Goal: Transaction & Acquisition: Purchase product/service

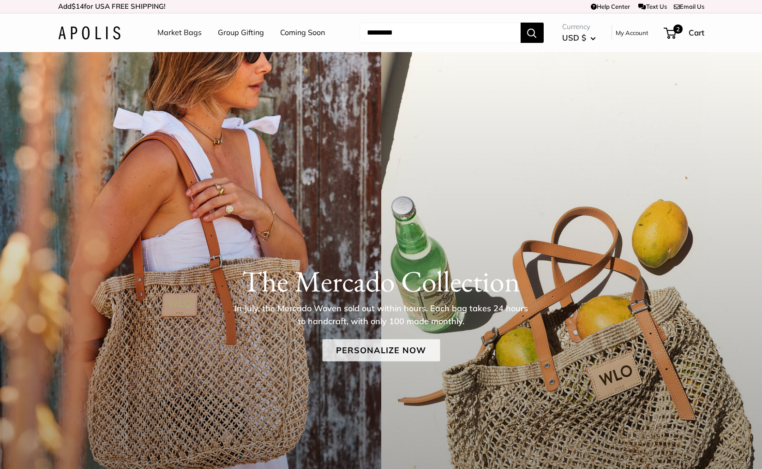
click at [345, 354] on link "Personalize Now" at bounding box center [381, 350] width 118 height 22
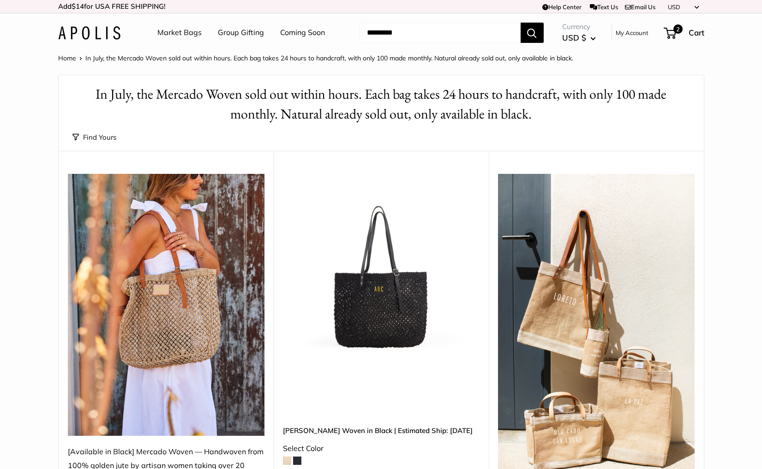
click at [0, 0] on img at bounding box center [0, 0] width 0 height 0
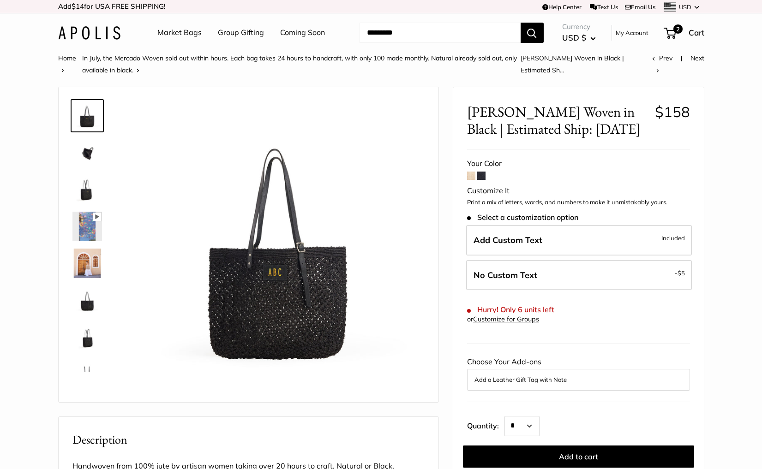
click at [186, 33] on link "Market Bags" at bounding box center [179, 33] width 44 height 14
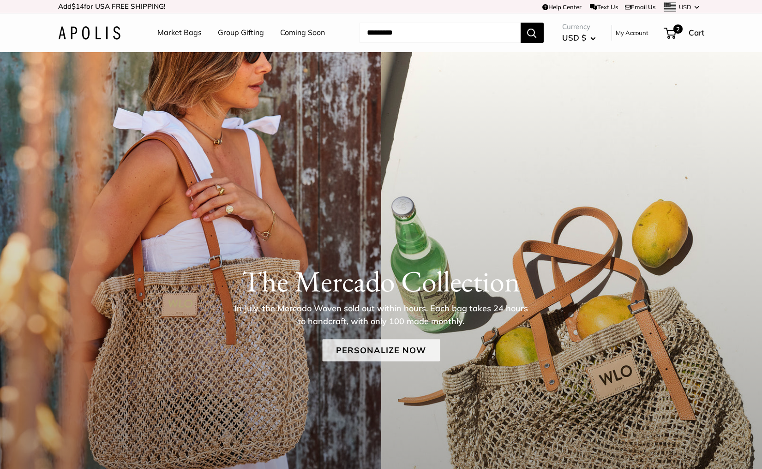
click at [372, 354] on link "Personalize Now" at bounding box center [381, 350] width 118 height 22
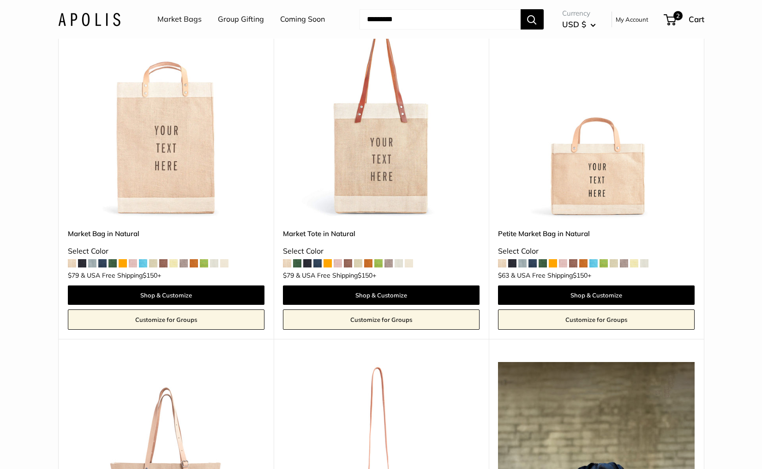
scroll to position [534, 0]
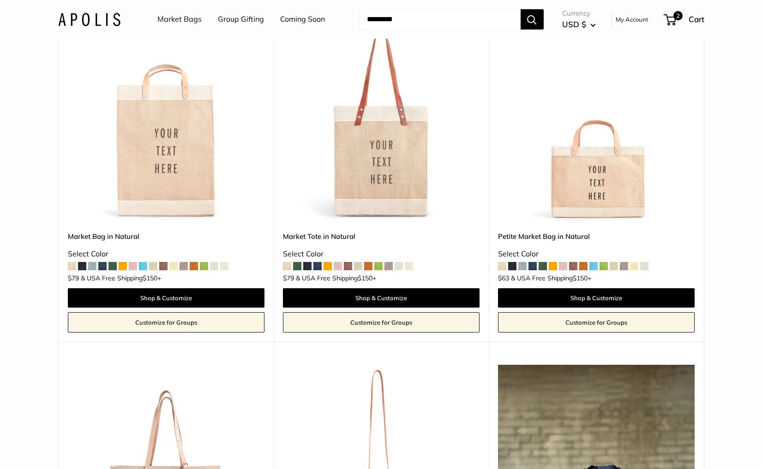
click at [0, 0] on img at bounding box center [0, 0] width 0 height 0
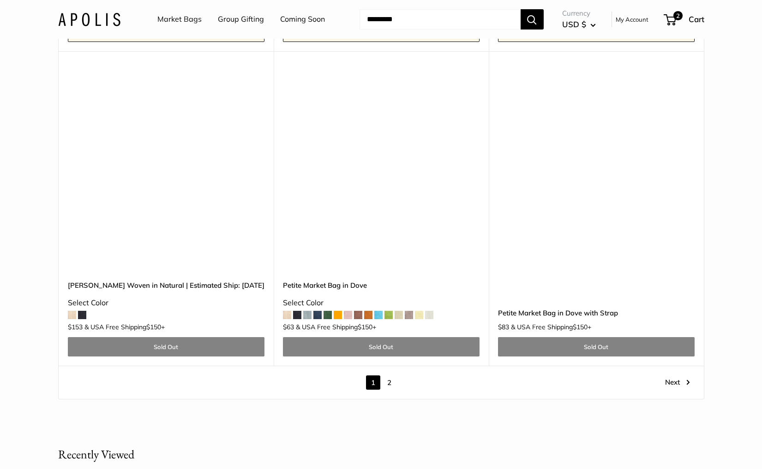
scroll to position [5035, 0]
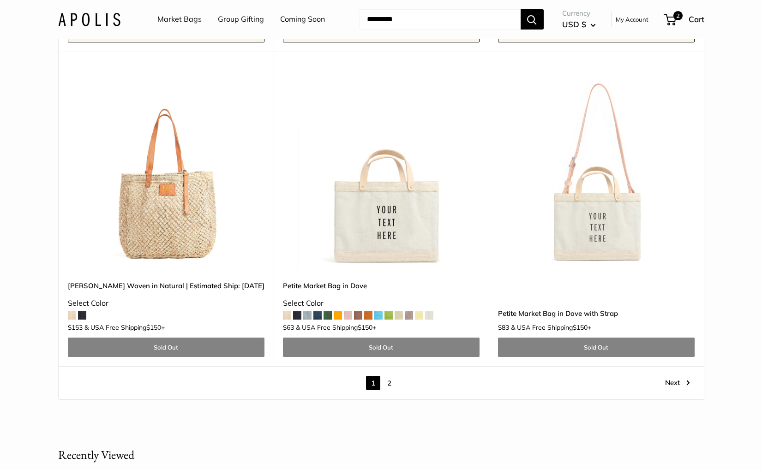
click at [389, 376] on link "2" at bounding box center [389, 383] width 14 height 14
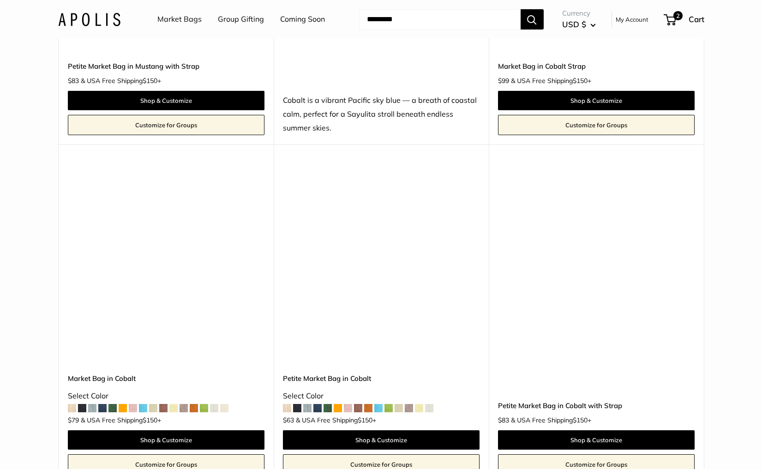
scroll to position [2434, 0]
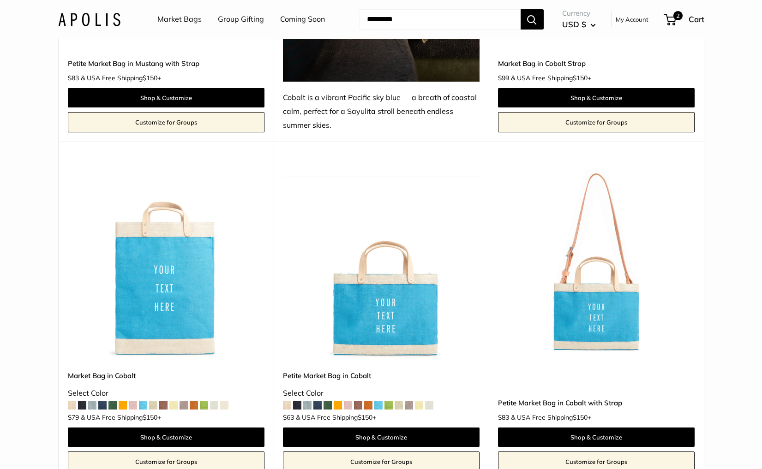
click at [0, 0] on img at bounding box center [0, 0] width 0 height 0
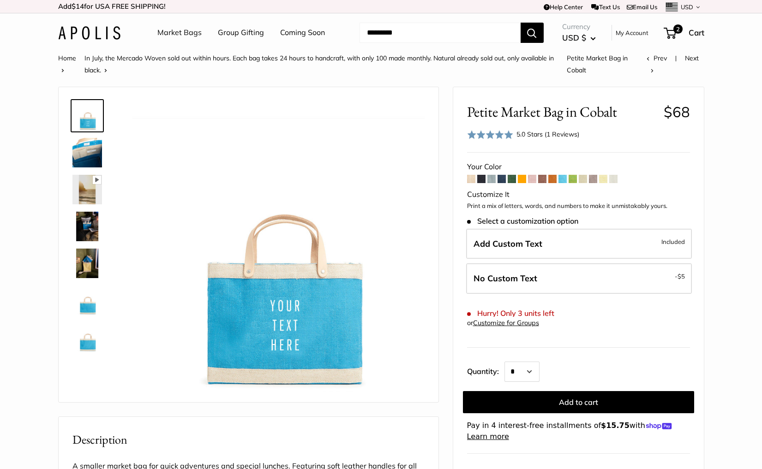
click at [521, 134] on div "5.0 Stars (1 Reviews)" at bounding box center [547, 134] width 63 height 10
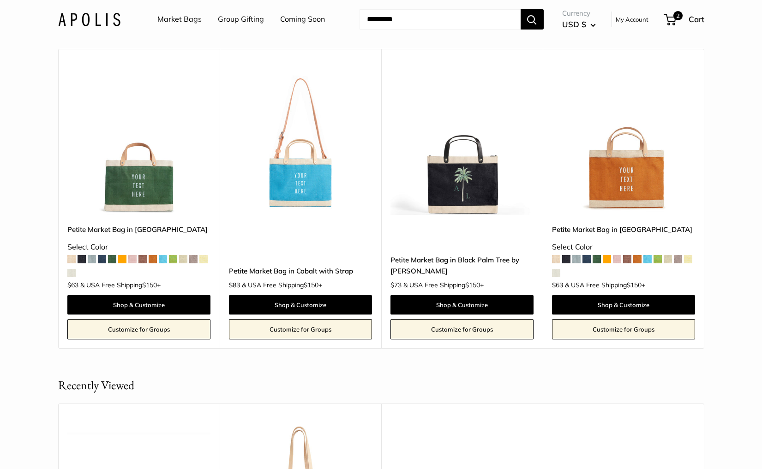
scroll to position [1849, 0]
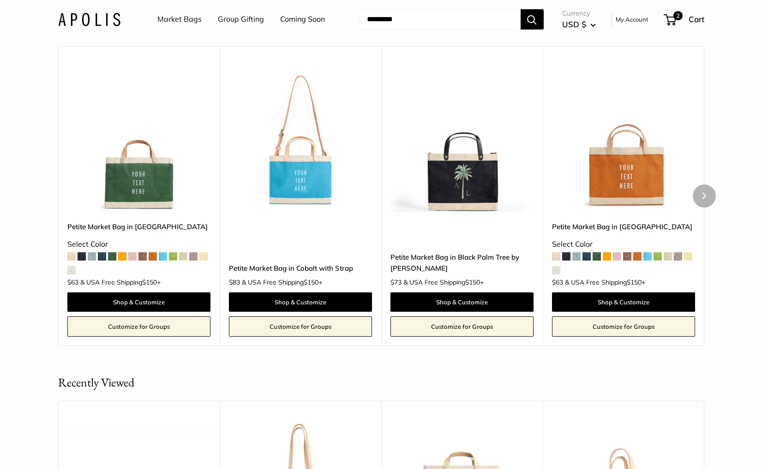
click at [0, 0] on img at bounding box center [0, 0] width 0 height 0
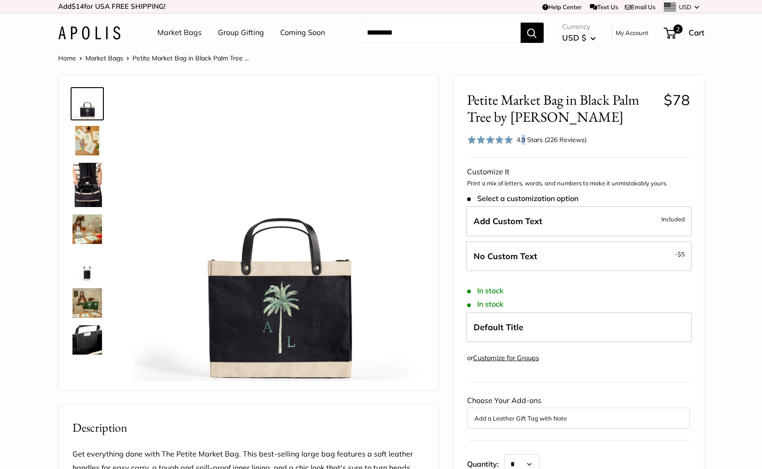
click at [523, 139] on div "4.9 Stars (226 Reviews)" at bounding box center [551, 140] width 70 height 10
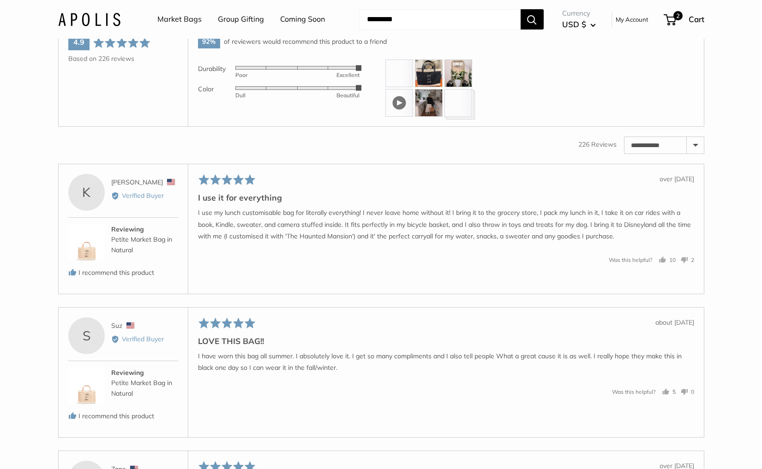
scroll to position [1507, 0]
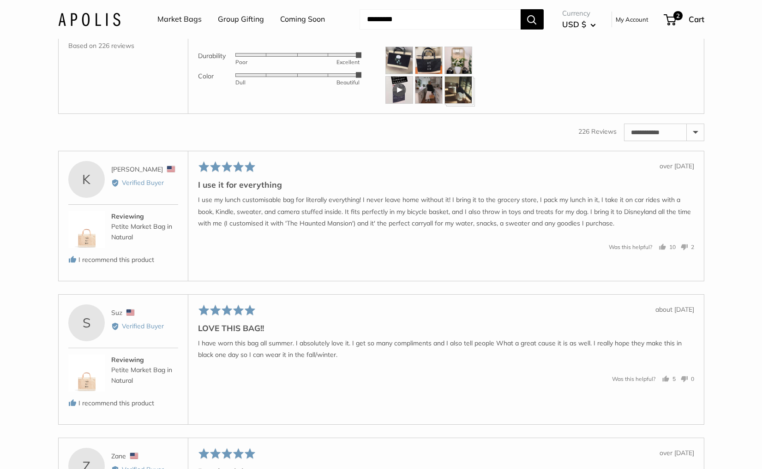
click at [695, 141] on select "**********" at bounding box center [663, 132] width 79 height 17
select select "*********"
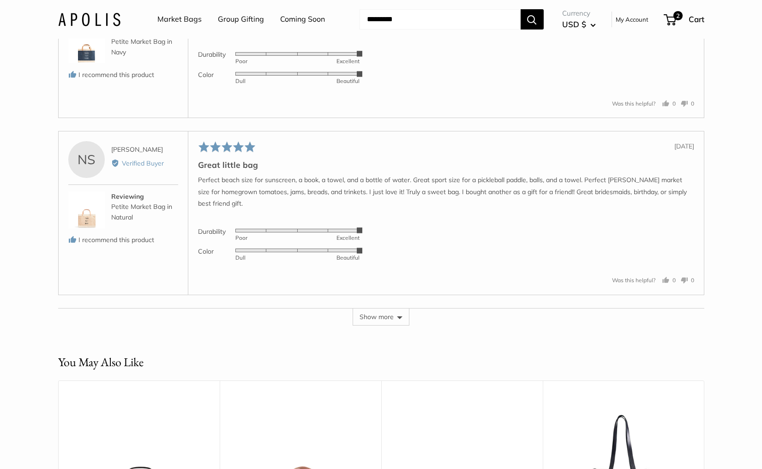
scroll to position [2250, 0]
click at [382, 325] on button "Show more" at bounding box center [381, 317] width 57 height 18
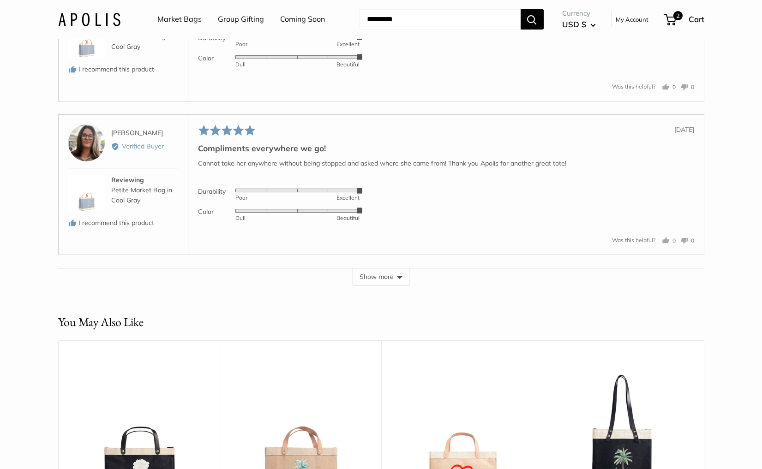
scroll to position [3082, 0]
click at [379, 285] on button "Show more" at bounding box center [381, 276] width 57 height 18
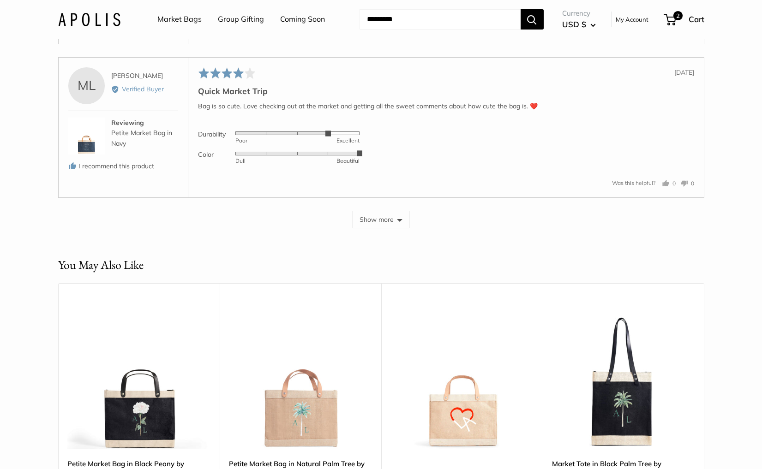
scroll to position [3947, 0]
click at [372, 228] on button "Show more" at bounding box center [381, 219] width 57 height 18
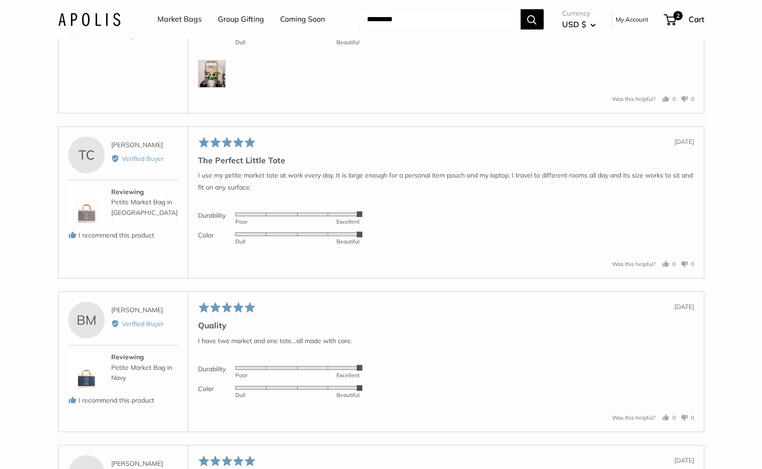
scroll to position [4241, 0]
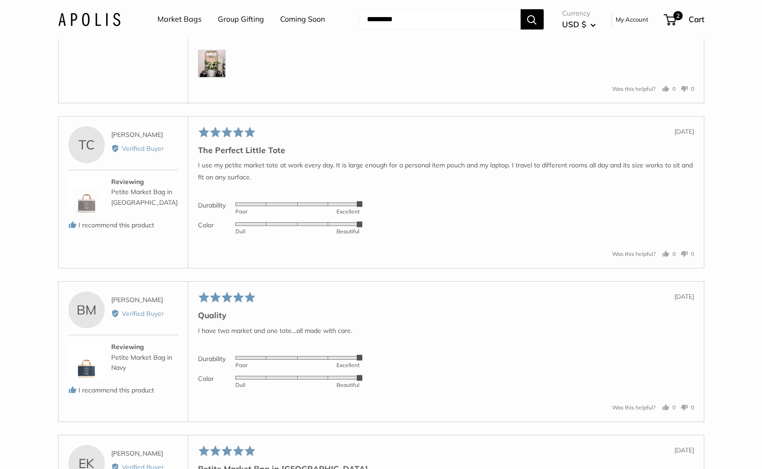
click at [210, 78] on img at bounding box center [212, 64] width 28 height 28
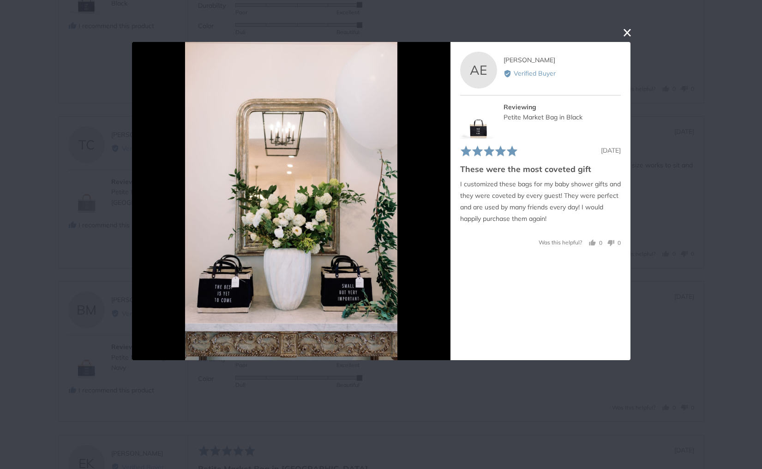
click at [59, 122] on div "User-Uploaded Media Gallery AE Ariel E. Reviewed by Ariel E. Verified Buyer Rev…" at bounding box center [381, 234] width 762 height 469
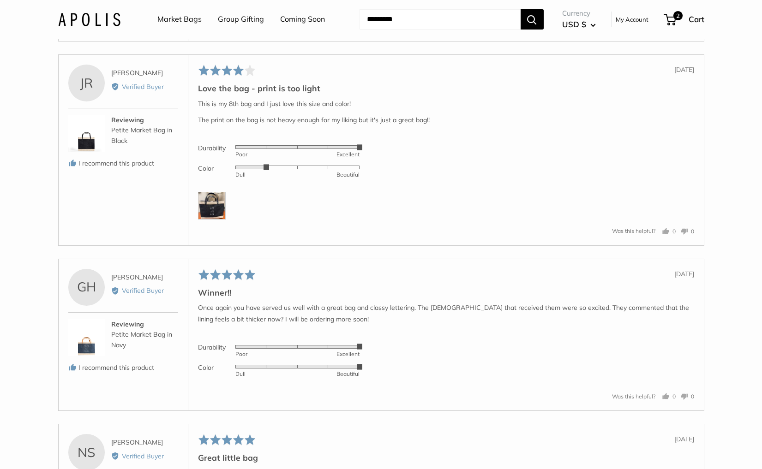
scroll to position [1780, 0]
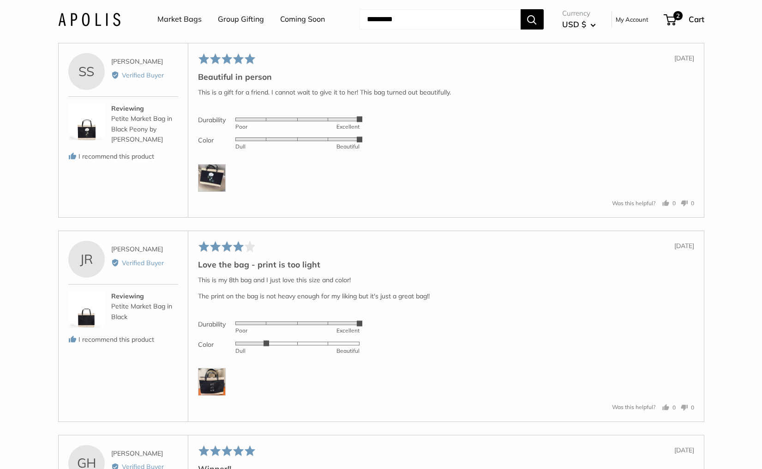
click at [80, 17] on img at bounding box center [89, 18] width 62 height 13
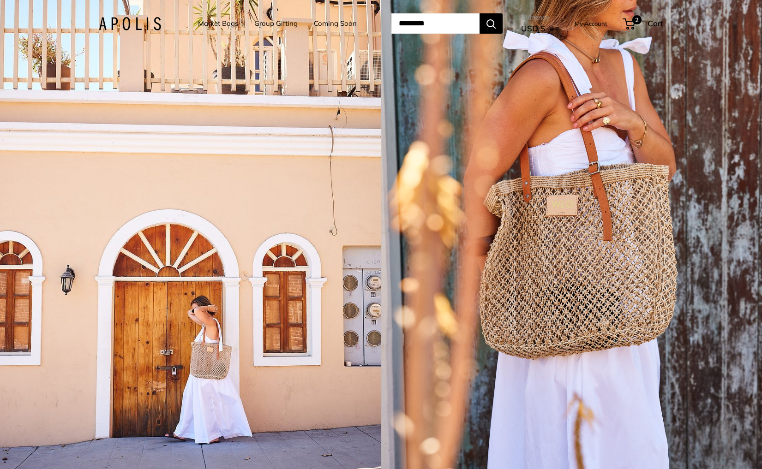
click at [318, 328] on div "1 / 5" at bounding box center [190, 234] width 381 height 469
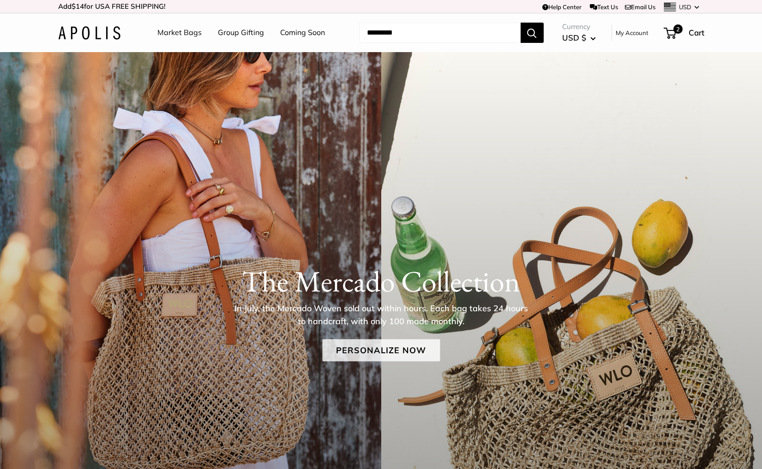
click at [367, 346] on link "Personalize Now" at bounding box center [381, 350] width 118 height 22
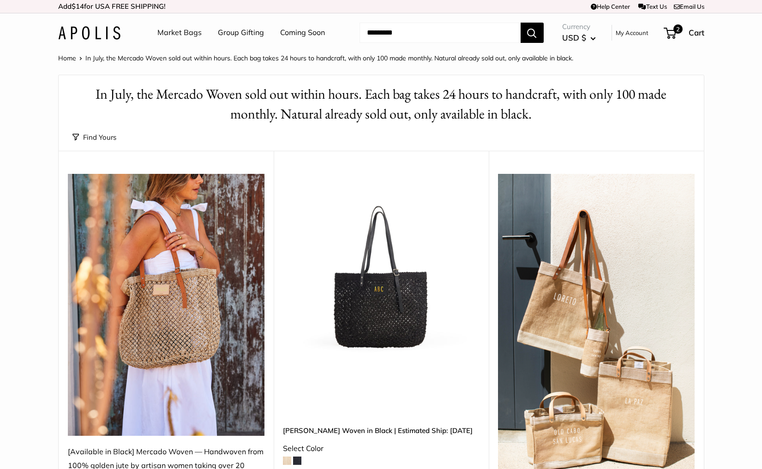
click at [0, 0] on img at bounding box center [0, 0] width 0 height 0
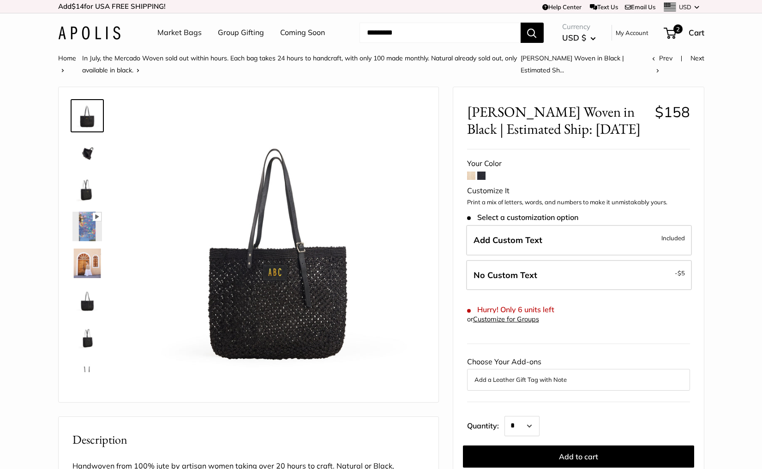
click at [160, 33] on link "Market Bags" at bounding box center [179, 33] width 44 height 14
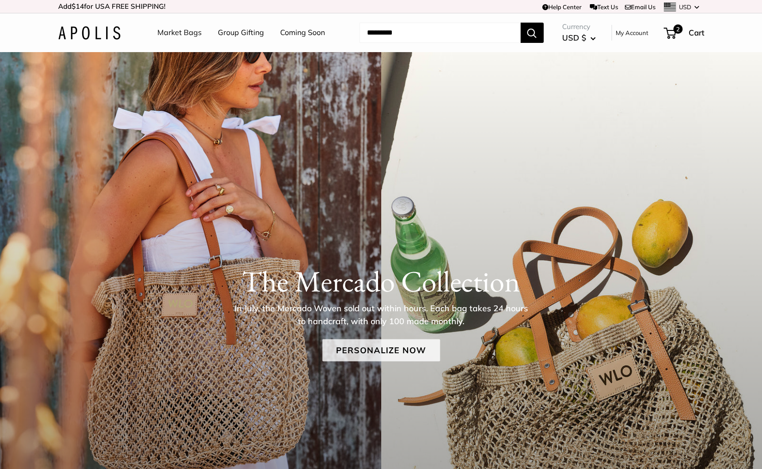
click at [397, 343] on link "Personalize Now" at bounding box center [381, 350] width 118 height 22
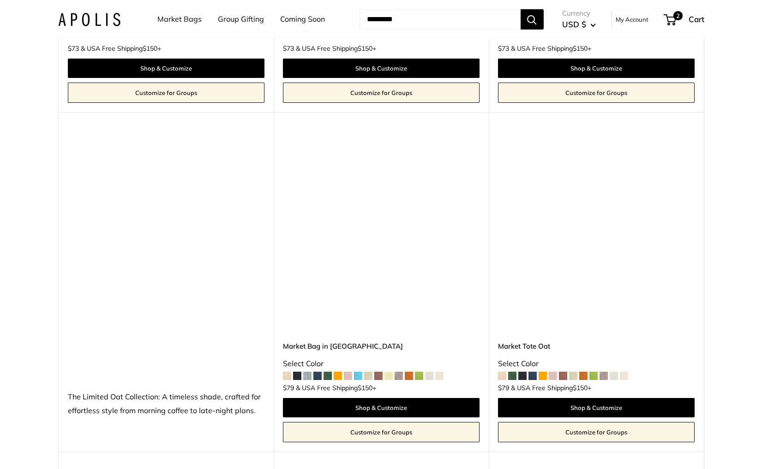
scroll to position [2685, 0]
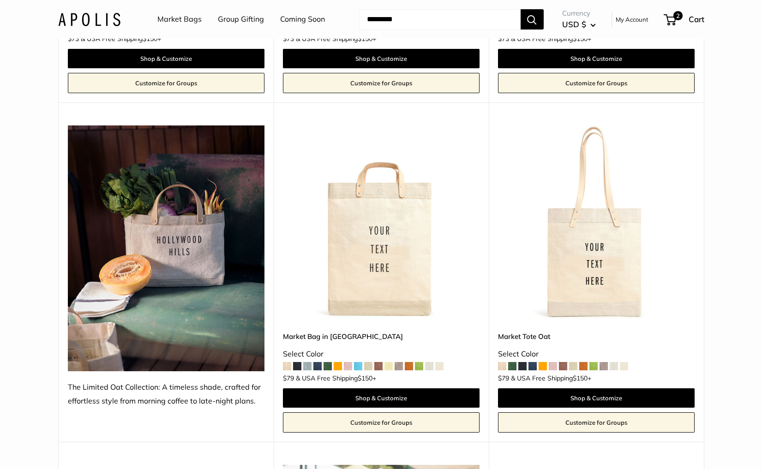
click at [0, 0] on img at bounding box center [0, 0] width 0 height 0
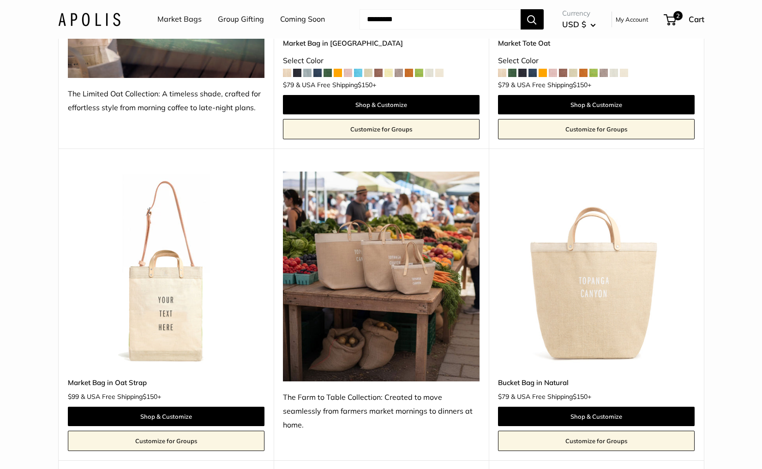
scroll to position [3006, 0]
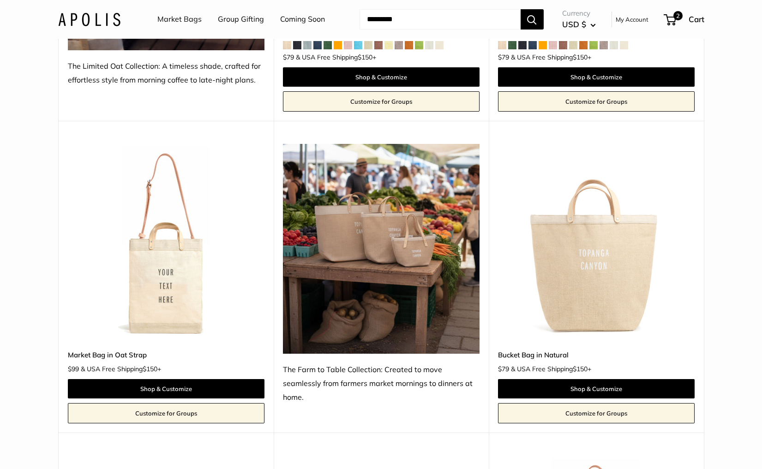
click at [0, 0] on img at bounding box center [0, 0] width 0 height 0
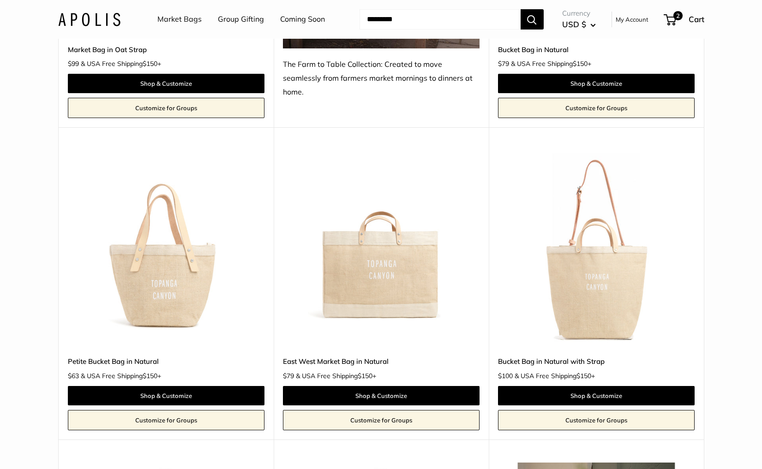
scroll to position [3314, 0]
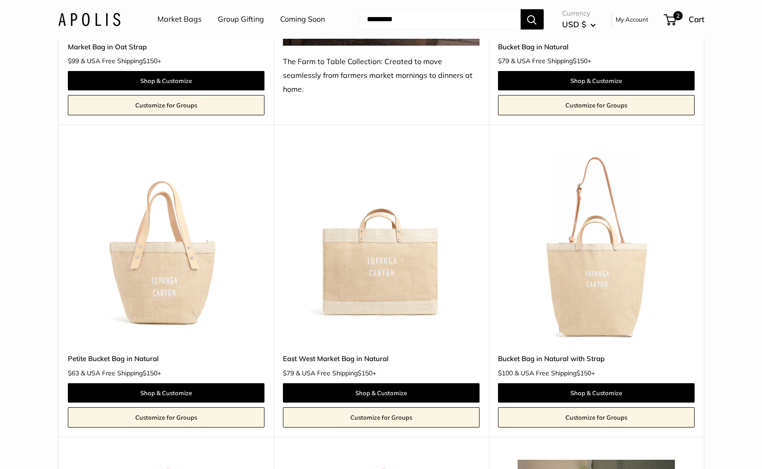
click at [0, 0] on img at bounding box center [0, 0] width 0 height 0
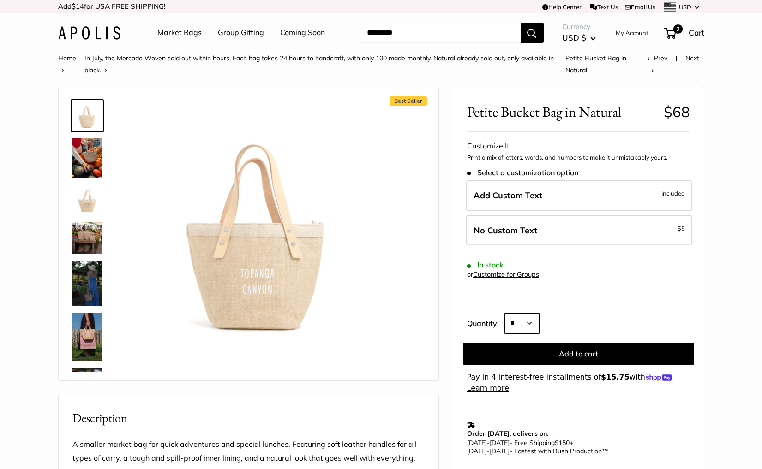
click at [514, 322] on select "* * * * * * * * * *** *** *** *** *** *** *** *** *** *** *** *** *** *** *** *…" at bounding box center [521, 323] width 35 height 20
select select "***"
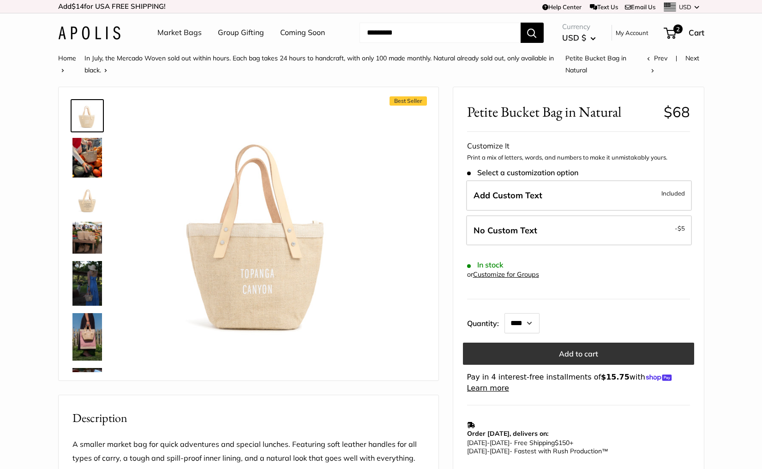
click at [554, 362] on button "Add to cart" at bounding box center [578, 354] width 231 height 22
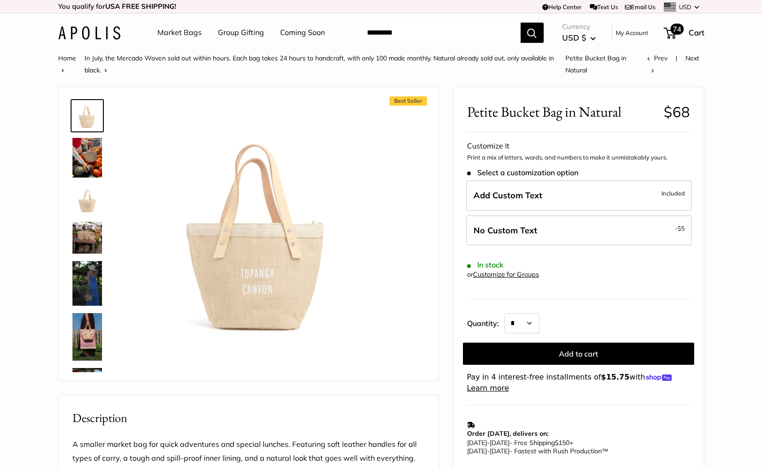
click at [671, 33] on span "74" at bounding box center [670, 33] width 12 height 11
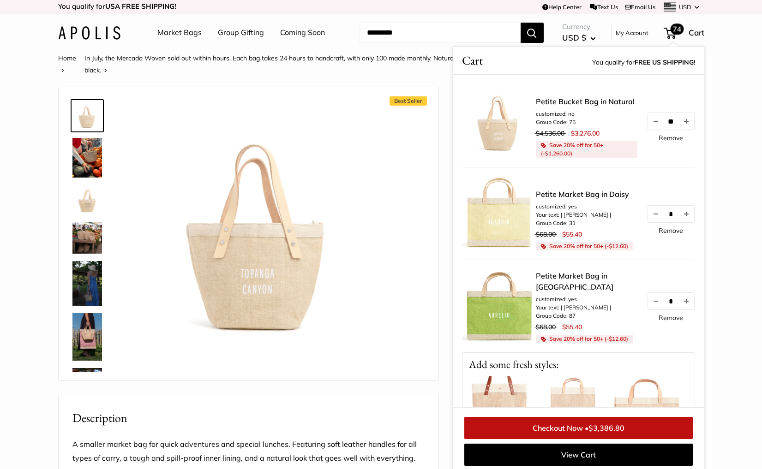
click at [670, 138] on link "Remove" at bounding box center [671, 138] width 24 height 6
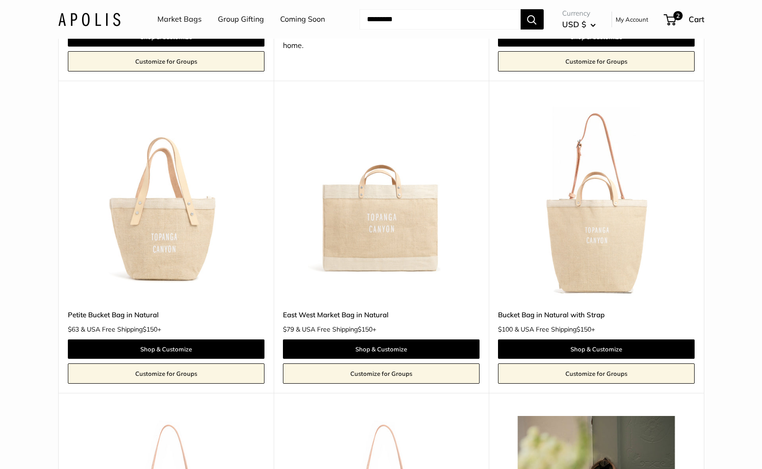
scroll to position [3358, 0]
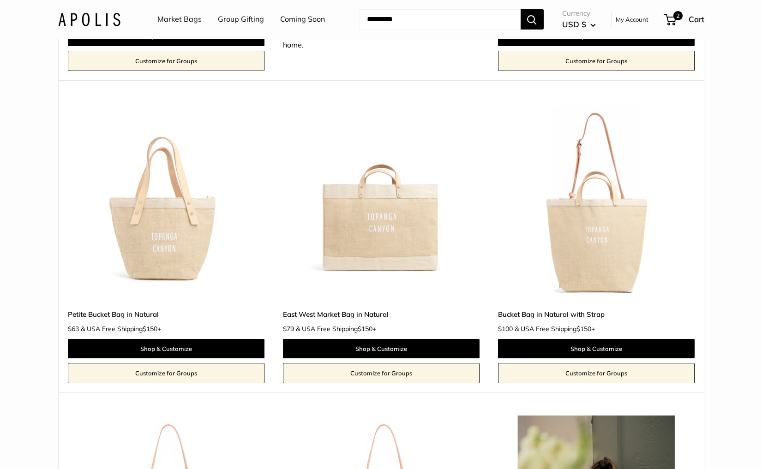
click at [0, 0] on img at bounding box center [0, 0] width 0 height 0
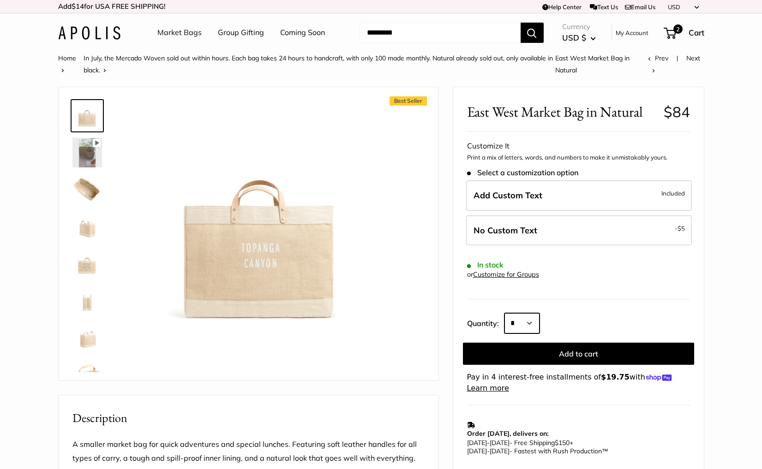
click at [536, 325] on select "* * * * * * * * * *** *** *** *** *** *** *** *** *** *** *** *** *** *** *** *…" at bounding box center [521, 323] width 35 height 20
select select "***"
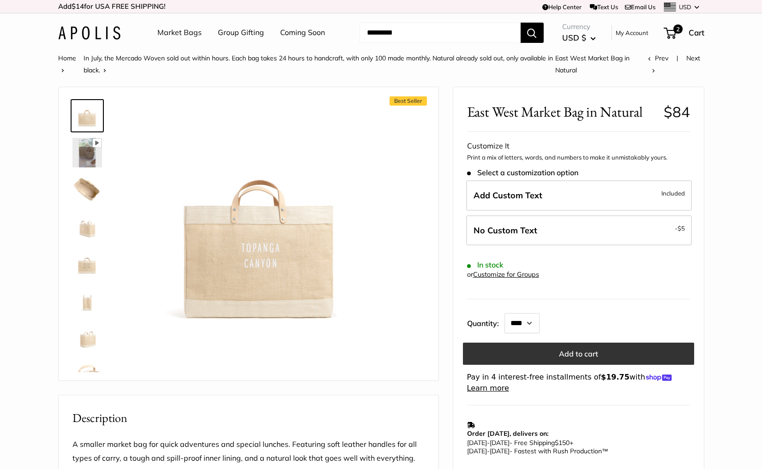
click at [576, 356] on button "Add to cart" at bounding box center [578, 354] width 231 height 22
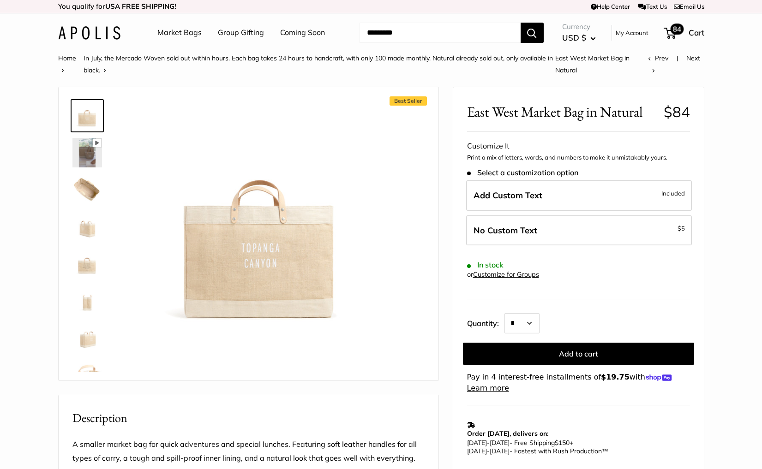
click at [671, 31] on span "84" at bounding box center [676, 29] width 13 height 11
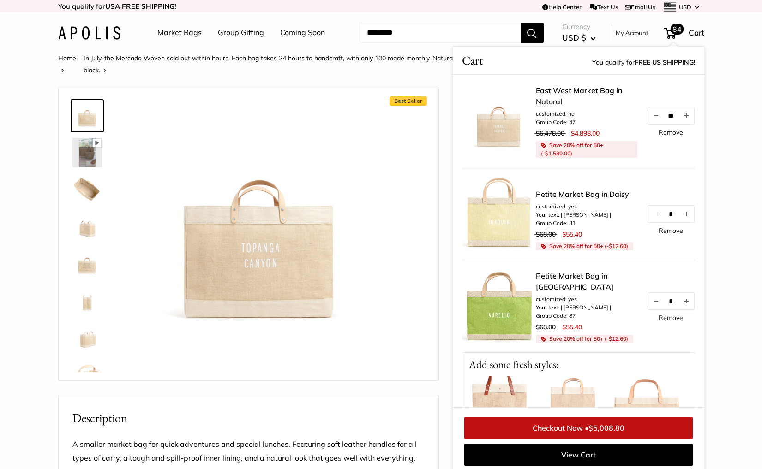
click at [671, 130] on link "Remove" at bounding box center [671, 132] width 24 height 6
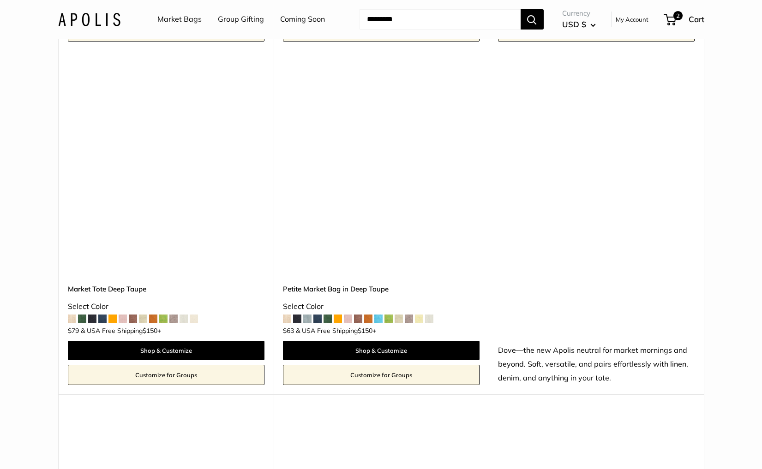
scroll to position [4352, 0]
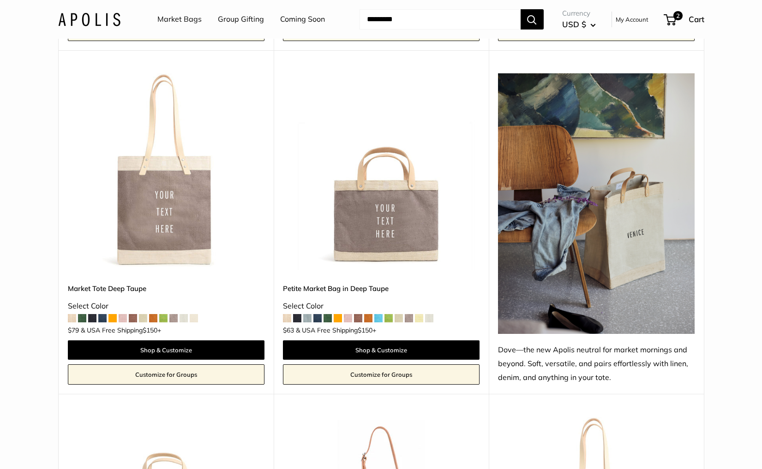
click at [0, 0] on img at bounding box center [0, 0] width 0 height 0
